Goal: Ask a question

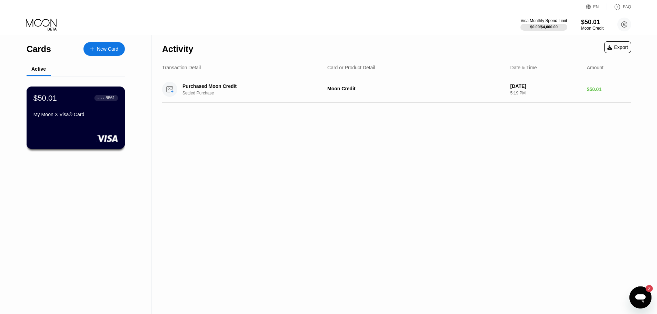
click at [77, 111] on div "$50.01 ● ● ● ● 8861 My Moon X Visa® Card" at bounding box center [75, 106] width 85 height 27
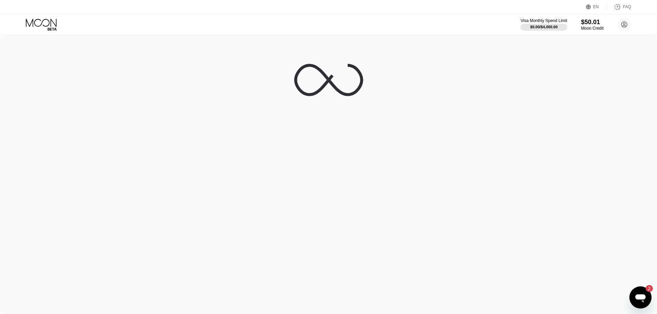
click at [641, 293] on icon "Open messaging window, 2 unread messages" at bounding box center [640, 298] width 12 height 12
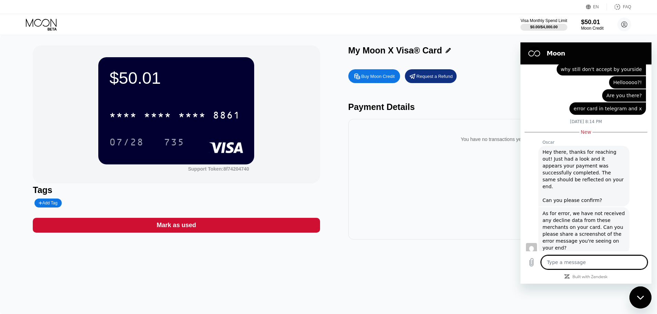
scroll to position [169, 0]
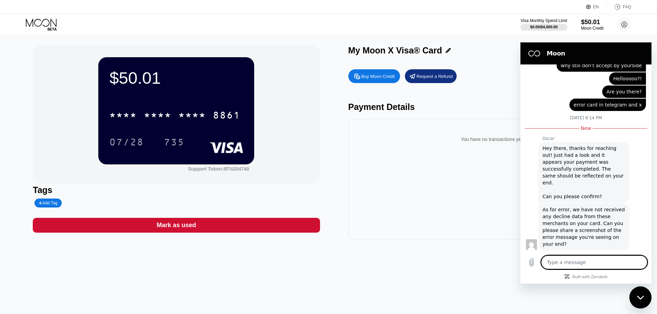
click at [574, 262] on textarea at bounding box center [594, 263] width 106 height 14
click at [575, 265] on textarea at bounding box center [594, 263] width 106 height 14
click at [576, 262] on textarea at bounding box center [594, 263] width 106 height 14
type textarea "h"
type textarea "x"
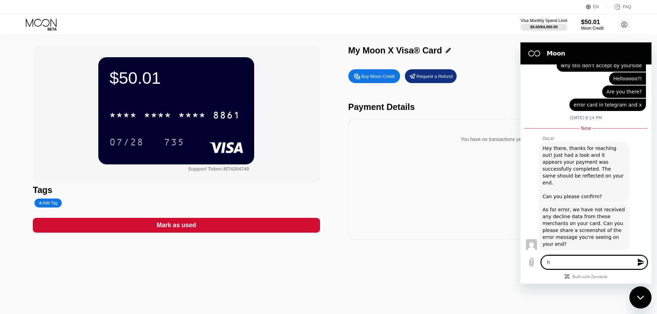
type textarea "hi"
type textarea "x"
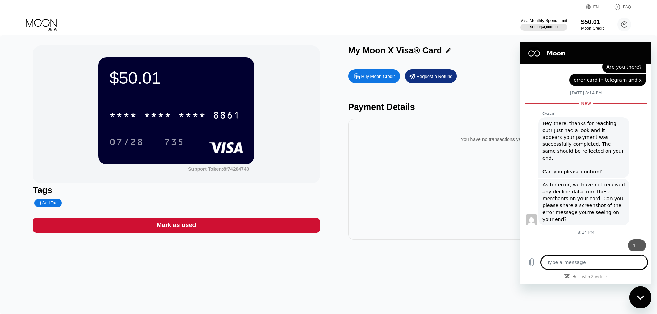
type textarea "x"
type textarea "a"
type textarea "x"
type textarea "ar"
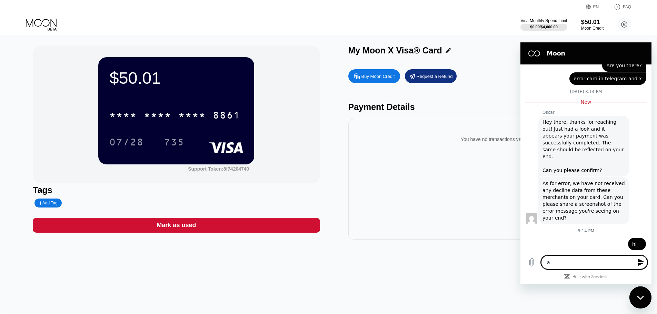
type textarea "x"
type textarea "are"
type textarea "x"
type textarea "are"
type textarea "x"
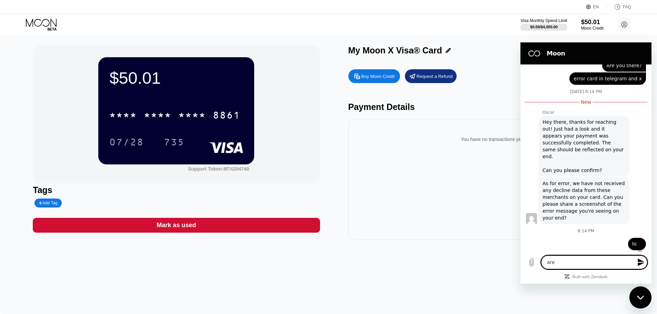
type textarea "are y"
type textarea "x"
type textarea "are yo"
type textarea "x"
type textarea "are you"
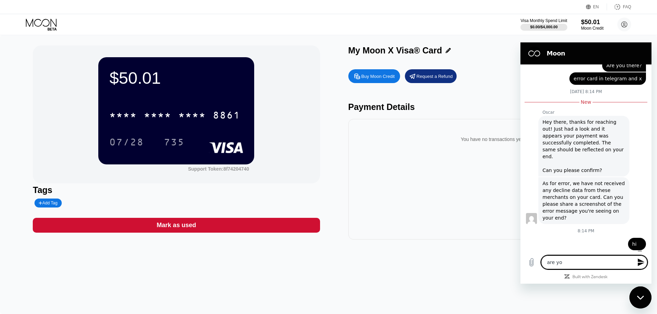
type textarea "x"
type textarea "are you"
type textarea "x"
type textarea "are you o"
type textarea "x"
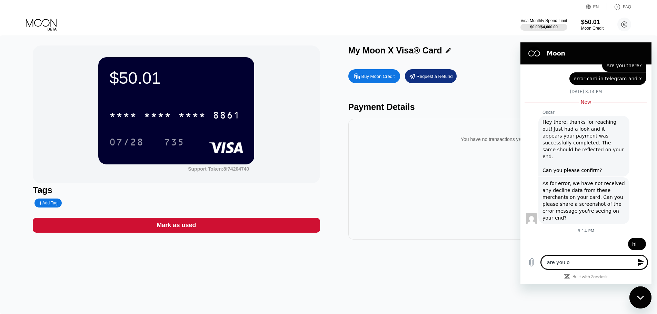
type textarea "are you on"
type textarea "x"
type textarea "are you onl"
type textarea "x"
type textarea "are you onli"
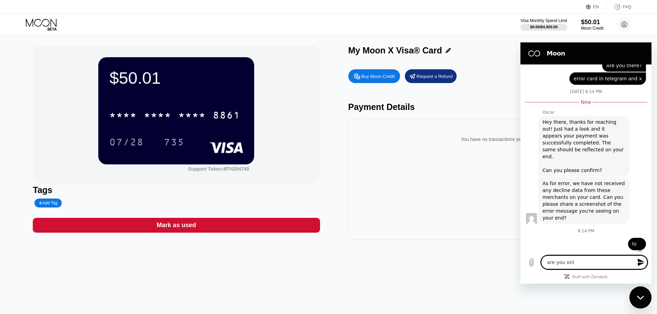
type textarea "x"
type textarea "are you onlin"
type textarea "x"
type textarea "are you online"
type textarea "x"
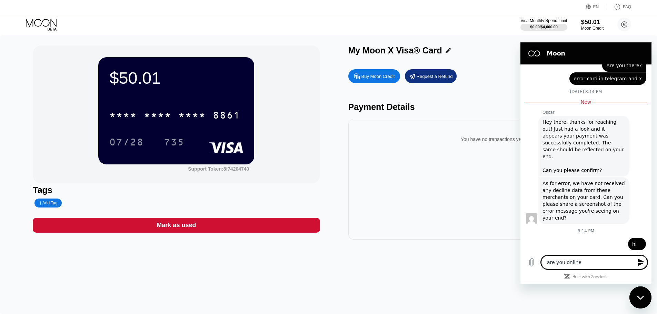
type textarea "are you online?"
type textarea "x"
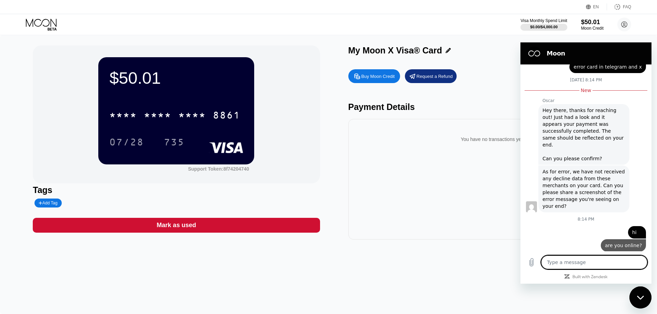
scroll to position [209, 0]
type textarea "x"
type textarea "I"
type textarea "x"
type textarea "I"
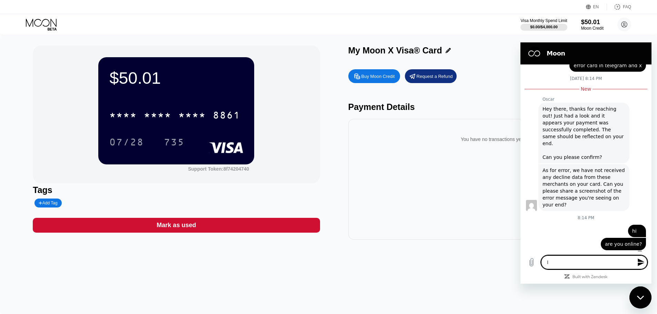
type textarea "x"
type textarea "I"
type textarea "x"
type textarea "Id"
type textarea "x"
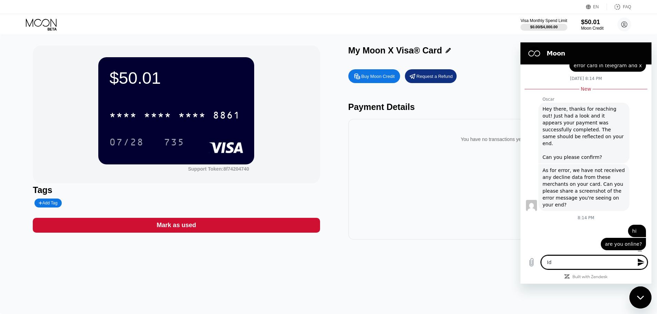
type textarea "Id"
type textarea "x"
type textarea "Id"
type textarea "x"
type textarea "I"
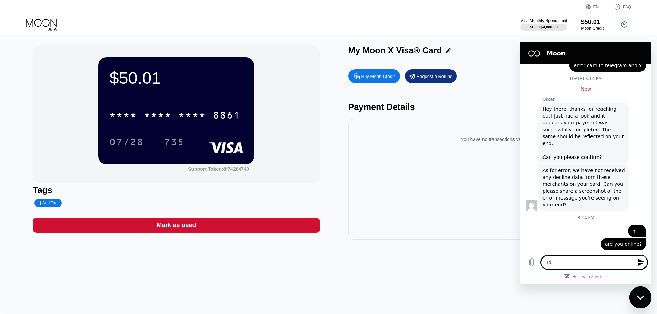
type textarea "x"
type textarea "If"
type textarea "x"
type textarea "If"
type textarea "x"
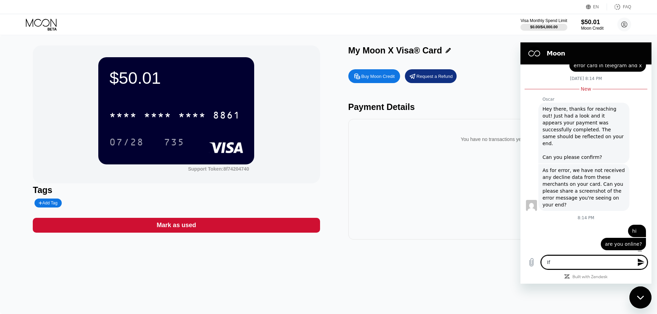
type textarea "If y"
type textarea "x"
type textarea "If yo"
type textarea "x"
type textarea "If you"
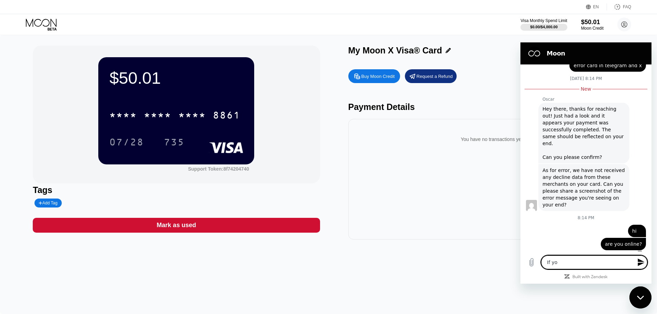
type textarea "x"
type textarea "If you"
type textarea "x"
type textarea "If you c"
type textarea "x"
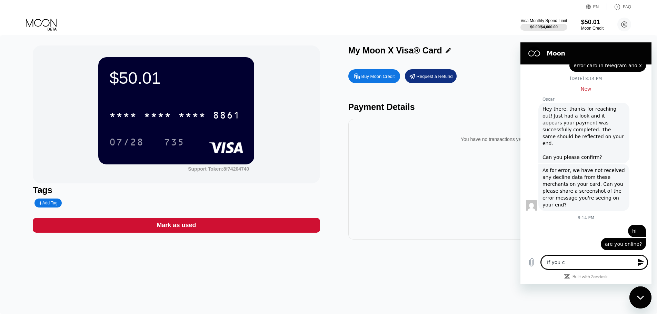
type textarea "If you ca"
type textarea "x"
type textarea "If you can"
type textarea "x"
type textarea "If you can"
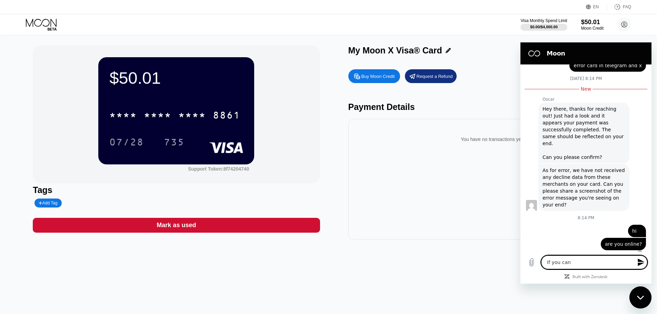
type textarea "x"
type textarea "If you can y"
type textarea "x"
type textarea "If you can yo"
type textarea "x"
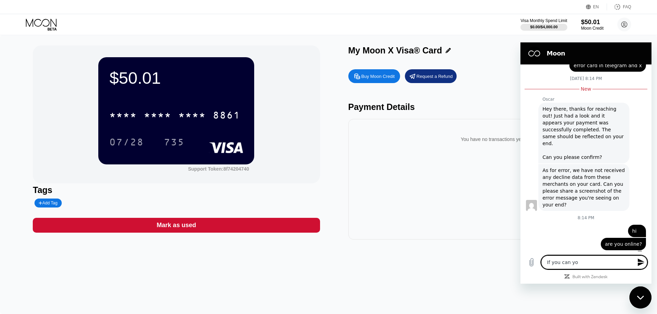
type textarea "If you can you"
type textarea "x"
type textarea "If you can your"
type textarea "x"
type textarea "If you can your"
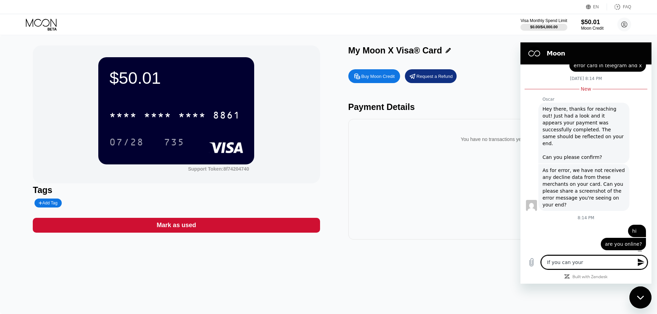
type textarea "x"
type textarea "If you can your w"
type textarea "x"
type textarea "If you can your wh"
type textarea "x"
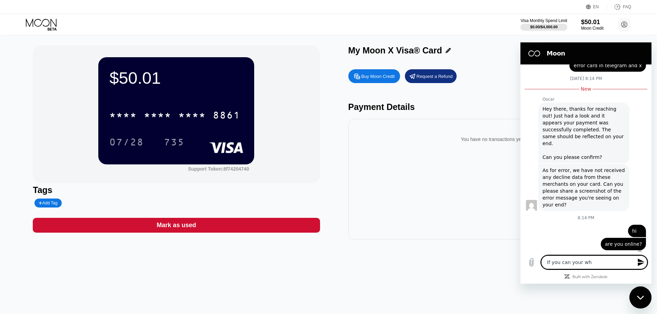
type textarea "If you can your wha"
type textarea "x"
type textarea "If you can your what"
type textarea "x"
type textarea "If you can your whats"
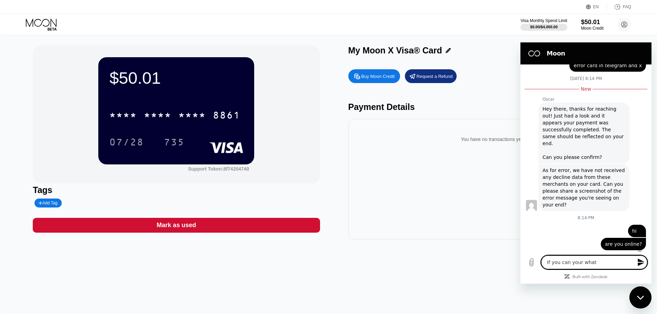
type textarea "x"
type textarea "If you can your whatsa"
type textarea "x"
type textarea "If you can your whatsap"
type textarea "x"
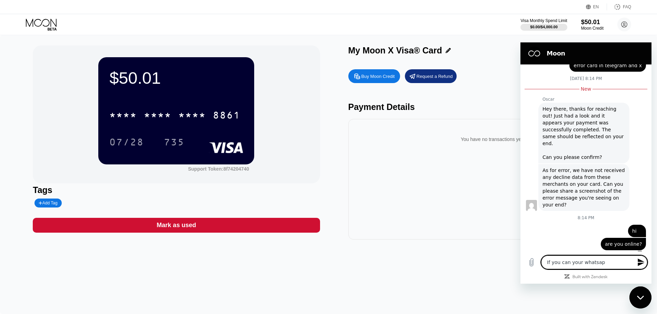
type textarea "If you can your whatsapp"
type textarea "x"
type textarea "If you can your whatsapp"
type textarea "x"
type textarea "If you can your whatsapp n"
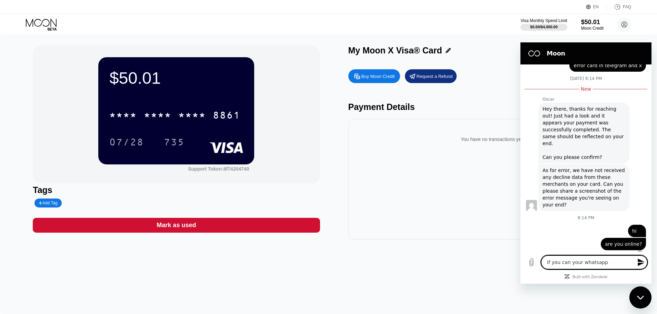
type textarea "x"
type textarea "If you can your whatsapp nu"
type textarea "x"
type textarea "If you can your whatsapp num"
type textarea "x"
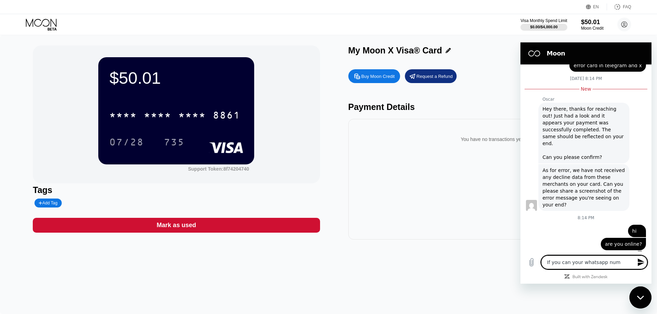
type textarea "If you can your whatsapp numb"
type textarea "x"
type textarea "If you can your whatsapp numbe"
type textarea "x"
type textarea "If you can your whatsapp number"
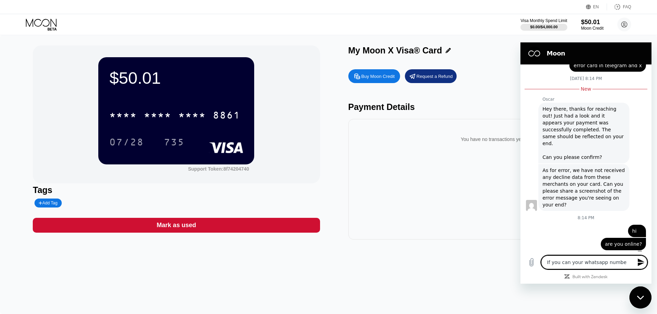
type textarea "x"
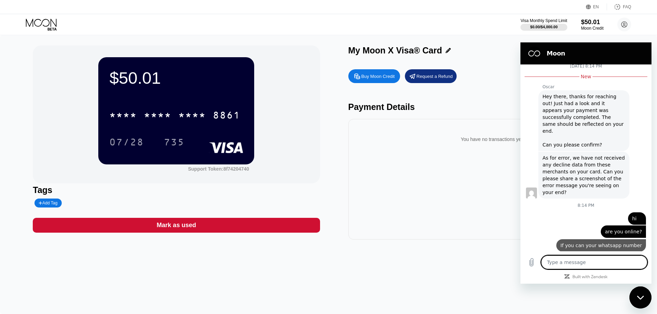
type textarea "x"
type textarea "i"
type textarea "x"
type textarea "if"
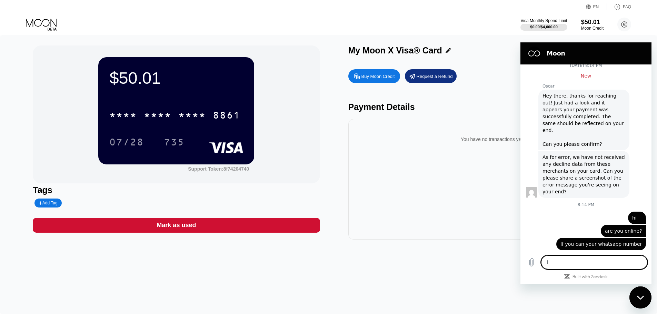
type textarea "x"
type textarea "if"
type textarea "x"
type textarea "if d"
type textarea "x"
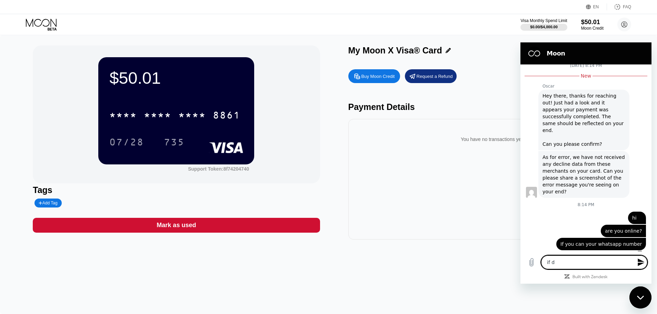
type textarea "if do"
type textarea "x"
type textarea "if don"
type textarea "x"
type textarea "if dont"
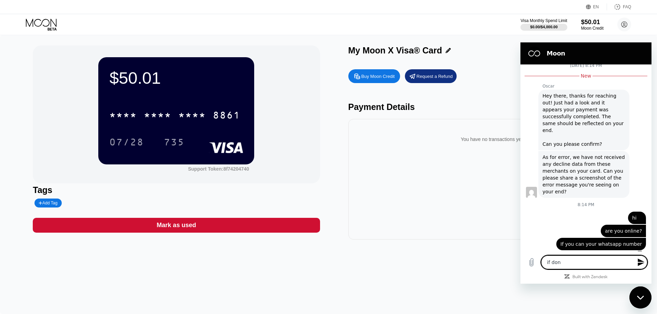
type textarea "x"
type textarea "if dont"
type textarea "x"
type textarea "if dont w"
type textarea "x"
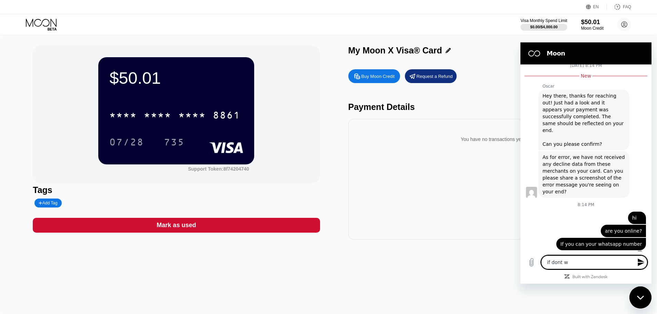
type textarea "if dont"
type textarea "x"
type textarea "if dont"
type textarea "x"
type textarea "if don"
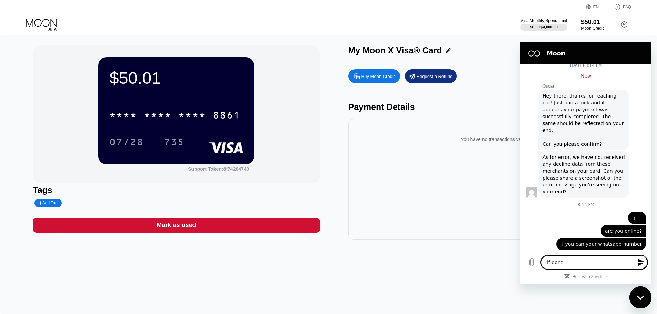
type textarea "x"
type textarea "if don'"
type textarea "x"
type textarea "if don't"
type textarea "x"
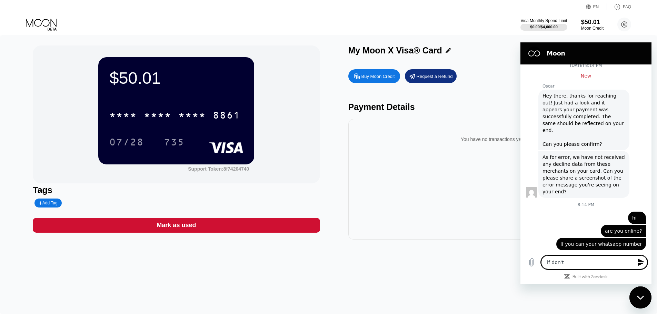
type textarea "if don't"
type textarea "x"
type textarea "if don't w"
type textarea "x"
type textarea "if don't wo"
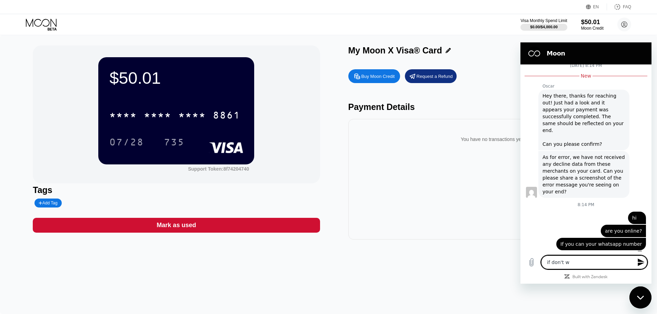
type textarea "x"
type textarea "if don't wor"
type textarea "x"
type textarea "if don't work"
type textarea "x"
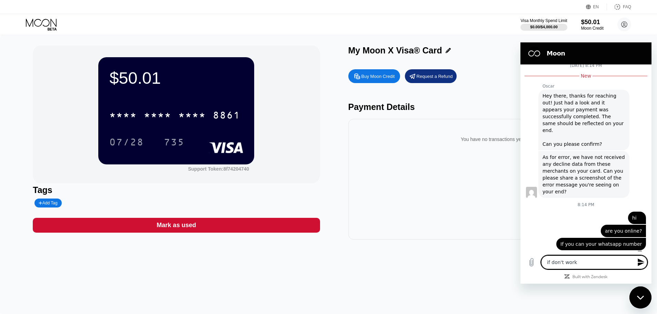
type textarea "if don't work"
type textarea "x"
type textarea "if don't work f"
type textarea "x"
type textarea "if don't work fo"
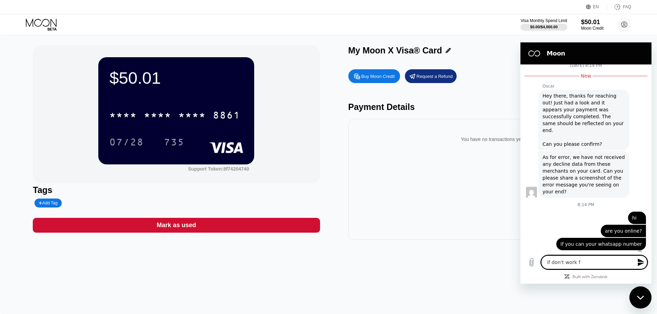
type textarea "x"
type textarea "if don't work for"
type textarea "x"
type textarea "if don't work for"
type textarea "x"
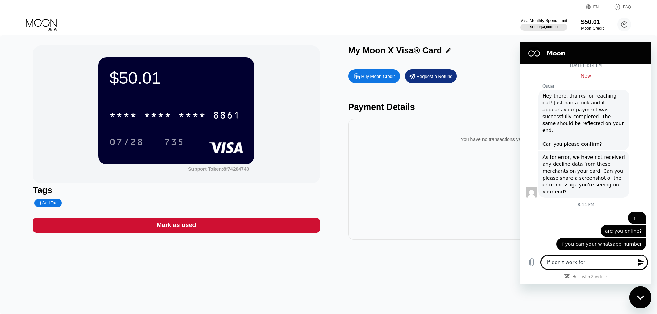
type textarea "if don't work for p"
type textarea "x"
type textarea "if don't work for pa"
type textarea "x"
type textarea "if don't work for pay"
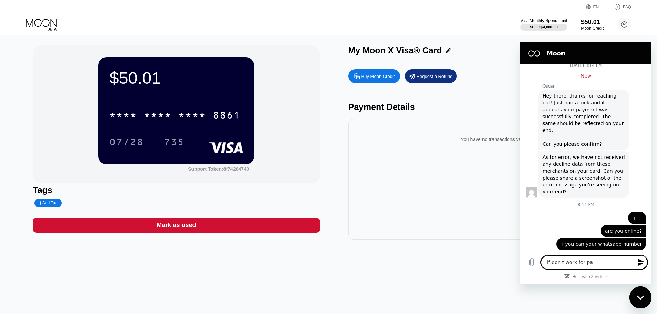
type textarea "x"
type textarea "if don't work for payi"
type textarea "x"
type textarea "if don't work for payin"
type textarea "x"
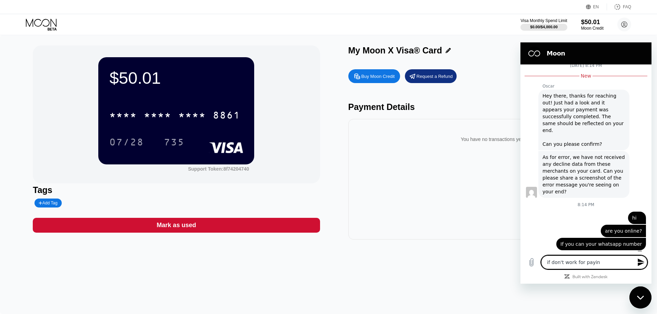
type textarea "if don't work for paying"
type textarea "x"
type textarea "if don't work for payin"
type textarea "x"
type textarea "if don't work for paying"
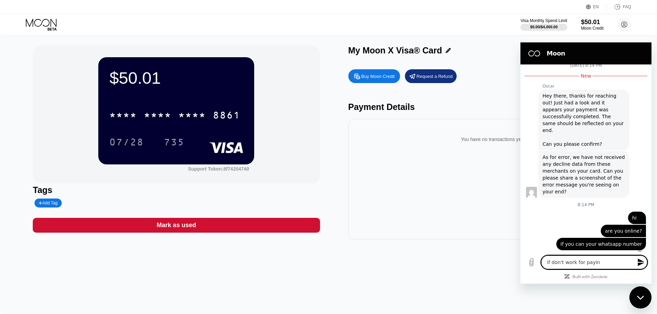
type textarea "x"
type textarea "if don't work for paying"
type textarea "x"
type textarea "if don't work for paying i"
type textarea "x"
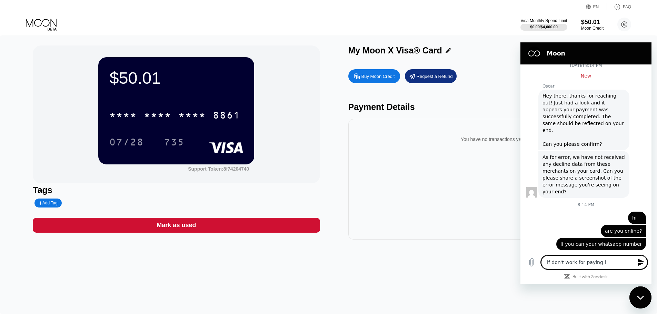
type textarea "if don't work for paying i"
type textarea "x"
type textarea "if don't work for paying i h"
type textarea "x"
type textarea "if don't work for paying i ha"
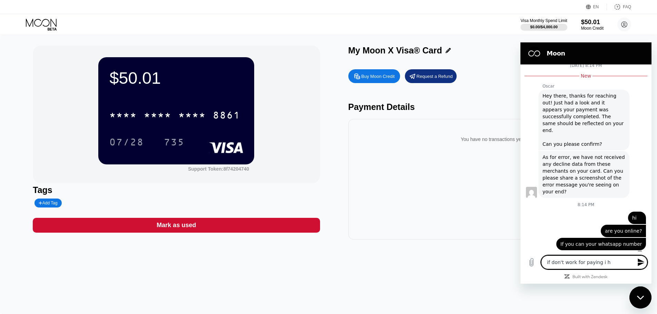
type textarea "x"
type textarea "if don't work for paying i hav"
type textarea "x"
type textarea "if don't work for paying i have"
type textarea "x"
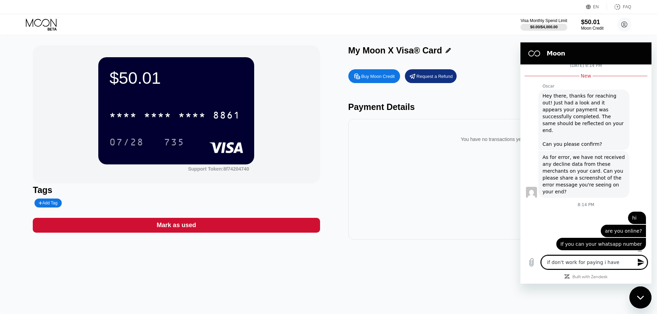
type textarea "if don't work for paying i have"
type textarea "x"
type textarea "if don't work for paying i have t"
type textarea "x"
type textarea "if don't work for paying i have to"
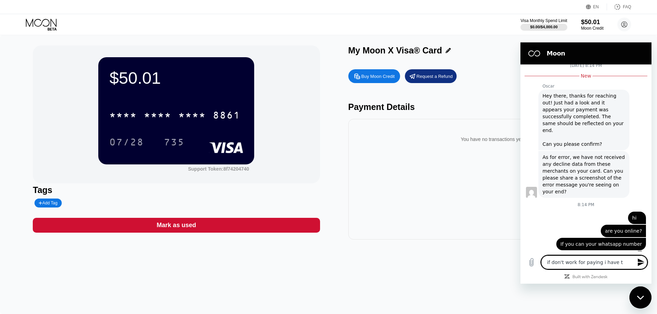
type textarea "x"
type textarea "if don't work for paying i have to"
type textarea "x"
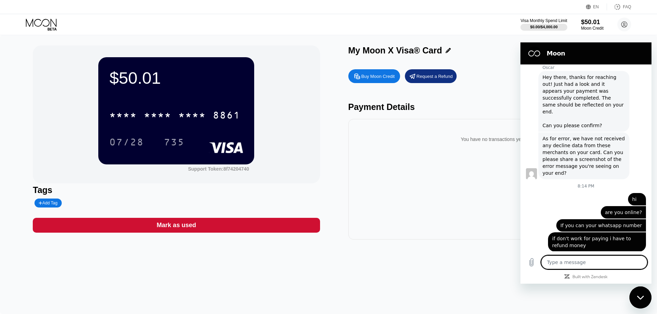
scroll to position [242, 0]
click at [637, 263] on textarea at bounding box center [594, 263] width 106 height 14
click at [587, 261] on textarea at bounding box center [594, 263] width 106 height 14
click at [582, 266] on textarea at bounding box center [594, 263] width 106 height 14
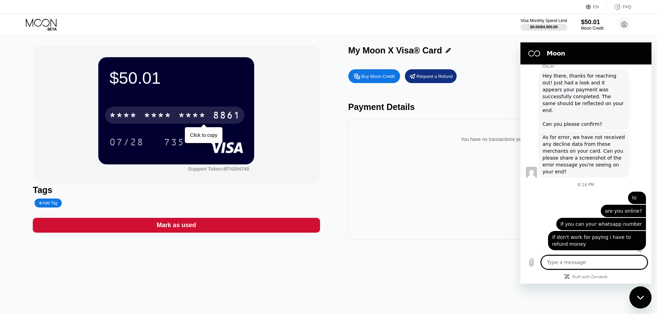
click at [170, 116] on div "* * * *" at bounding box center [158, 116] width 28 height 11
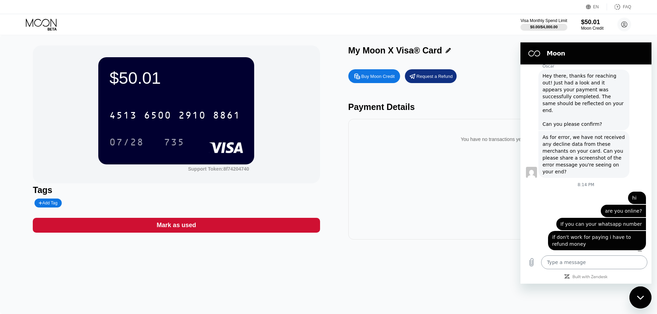
click at [617, 260] on textarea at bounding box center [594, 263] width 106 height 14
click at [438, 79] on div "Request a Refund" at bounding box center [435, 76] width 36 height 6
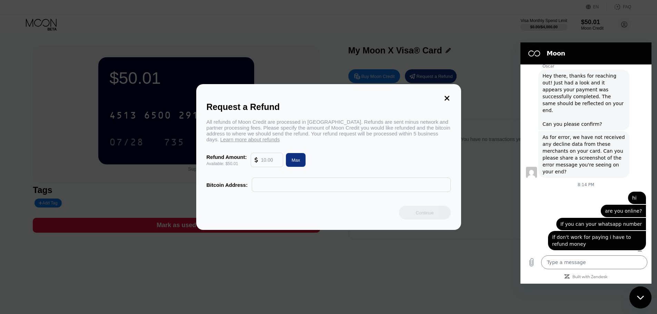
click at [284, 189] on input "text" at bounding box center [351, 185] width 191 height 14
click at [265, 164] on input "text" at bounding box center [270, 160] width 19 height 14
click at [293, 162] on div "Max" at bounding box center [296, 160] width 9 height 6
click at [275, 192] on input "text" at bounding box center [351, 185] width 191 height 14
click at [446, 97] on icon at bounding box center [447, 98] width 5 height 5
